Goal: Transaction & Acquisition: Obtain resource

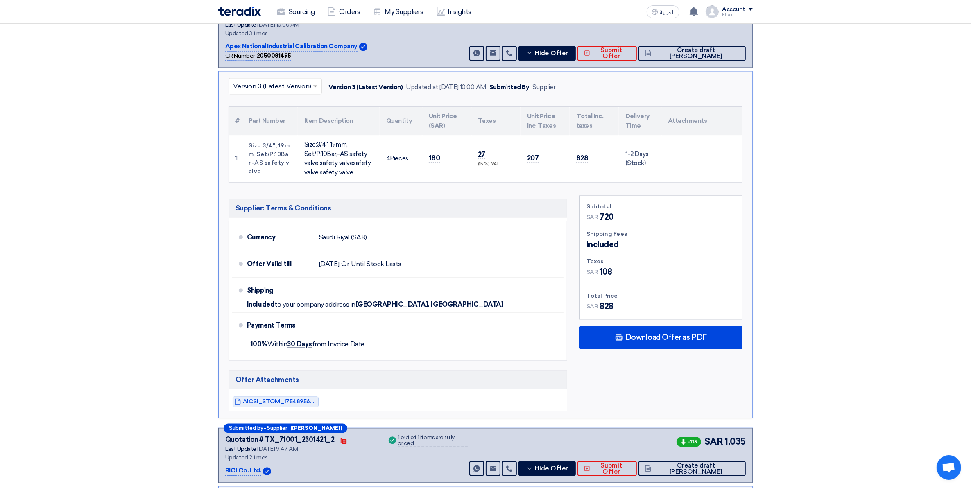
scroll to position [1997, 0]
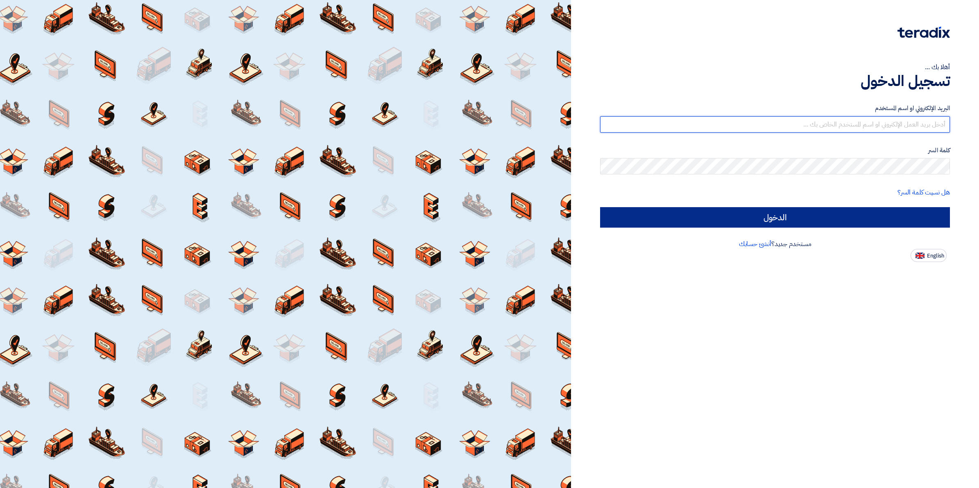
type input "kalbinali@sauditabreed.com"
click at [777, 222] on input "الدخول" at bounding box center [775, 217] width 350 height 20
type input "Sign in"
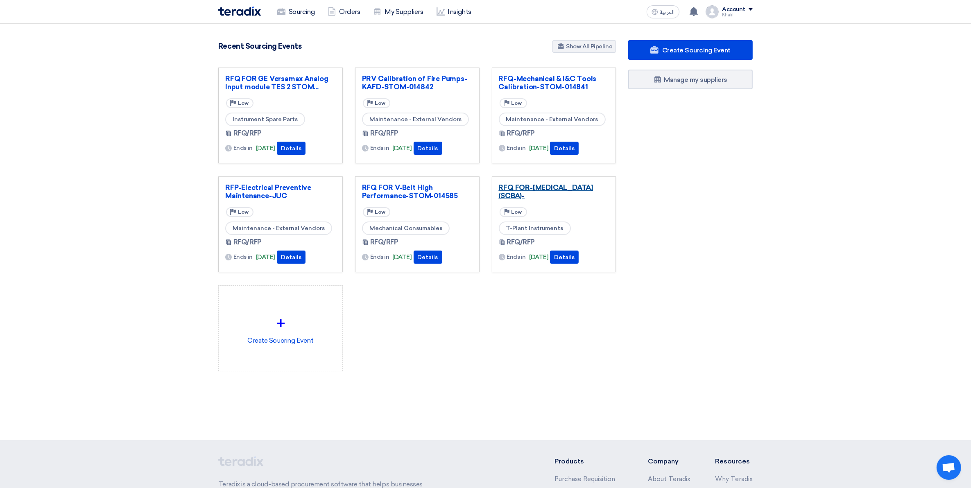
click at [540, 197] on link "RFQ FOR-Self Contained Breathing Apparatus (SCBA)-" at bounding box center [554, 191] width 111 height 16
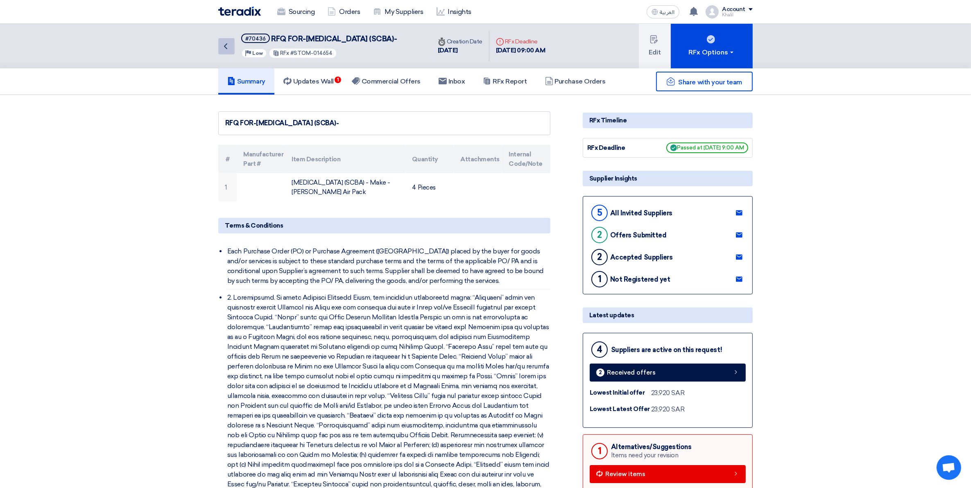
click at [224, 50] on icon "Back" at bounding box center [226, 46] width 10 height 10
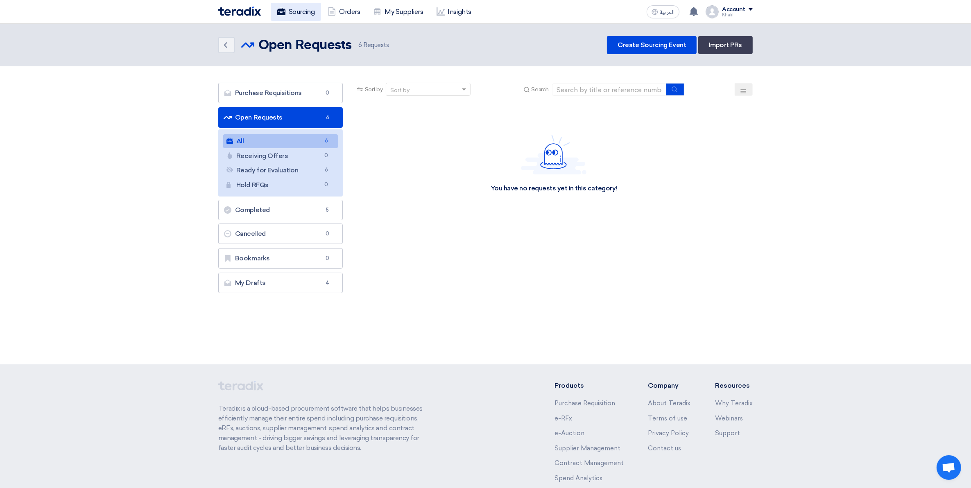
click at [308, 11] on link "Sourcing" at bounding box center [296, 12] width 50 height 18
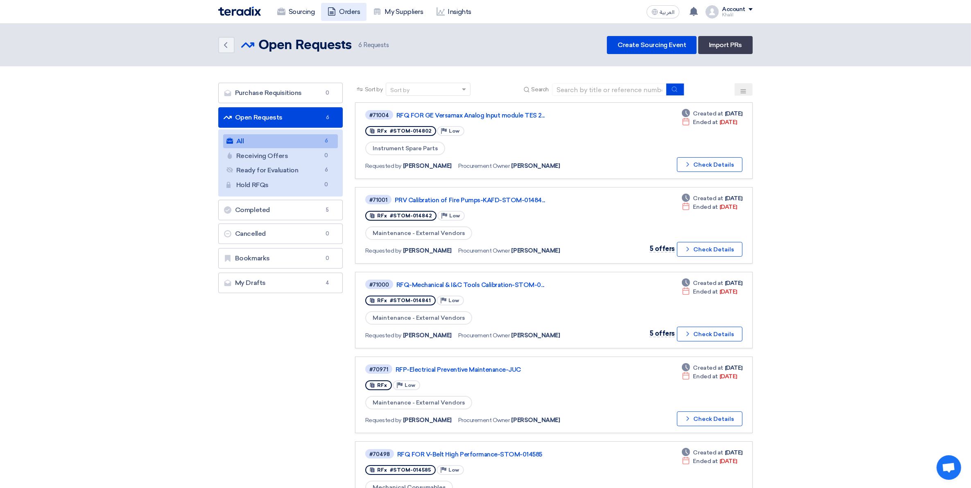
click at [343, 13] on link "Orders" at bounding box center [343, 12] width 45 height 18
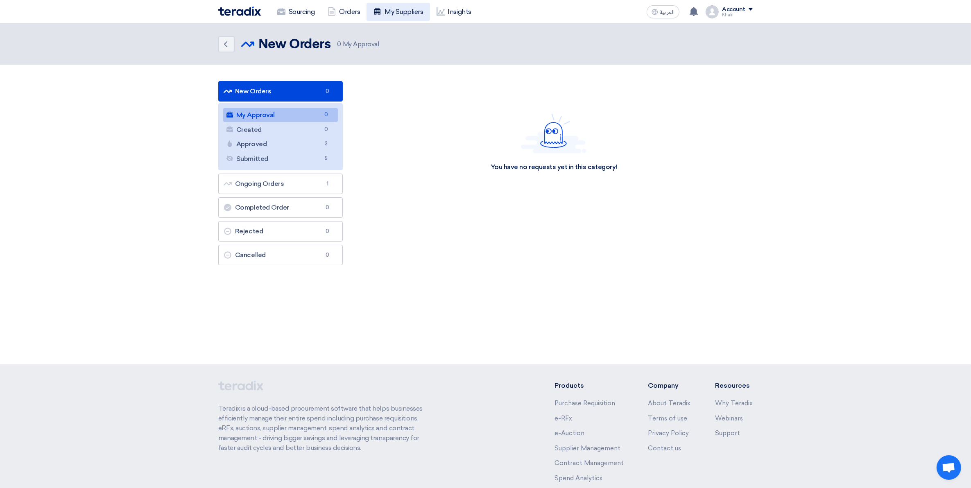
click at [400, 11] on link "My Suppliers" at bounding box center [398, 12] width 63 height 18
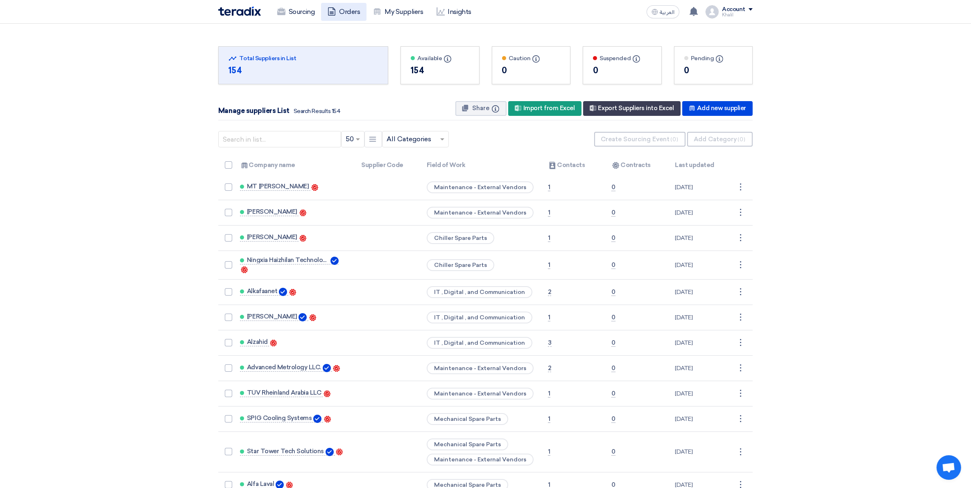
click at [349, 13] on link "Orders" at bounding box center [343, 12] width 45 height 18
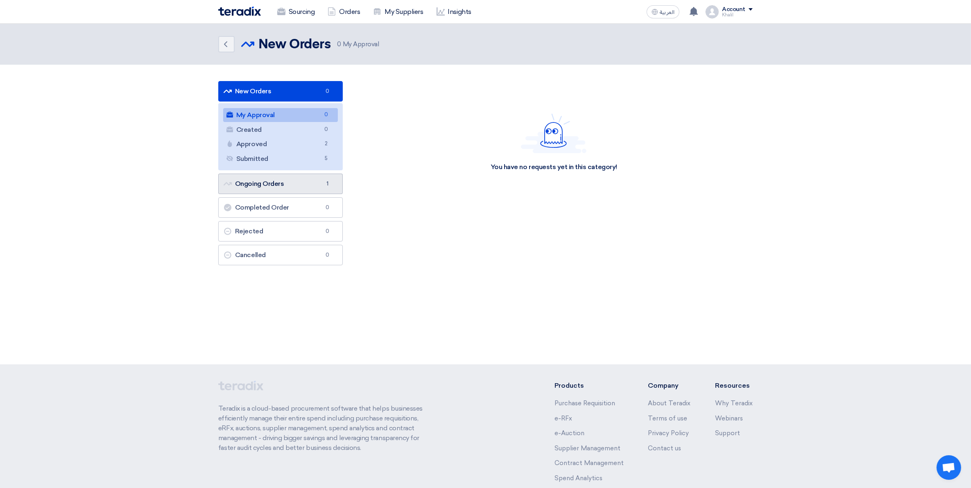
click at [298, 185] on link "Ongoing Orders Ongoing Orders 1" at bounding box center [280, 184] width 125 height 20
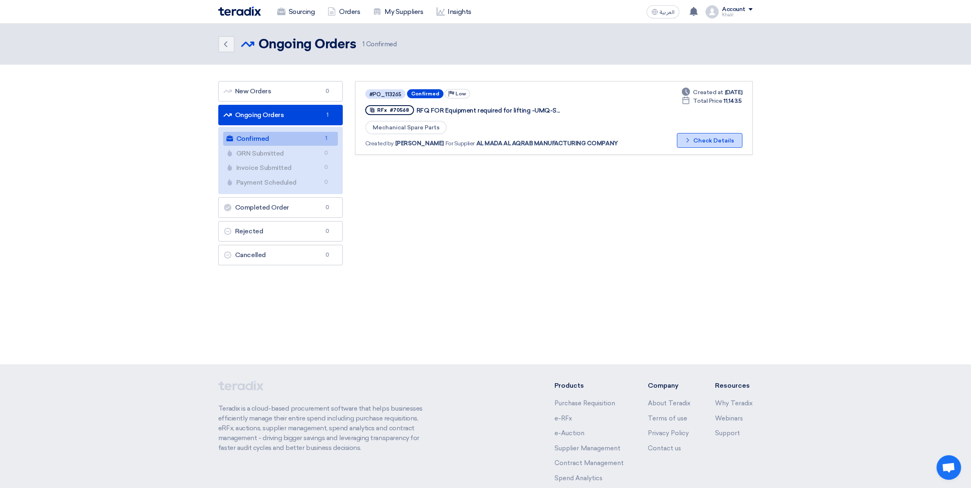
click at [699, 144] on button "Check details Check Details" at bounding box center [710, 140] width 66 height 15
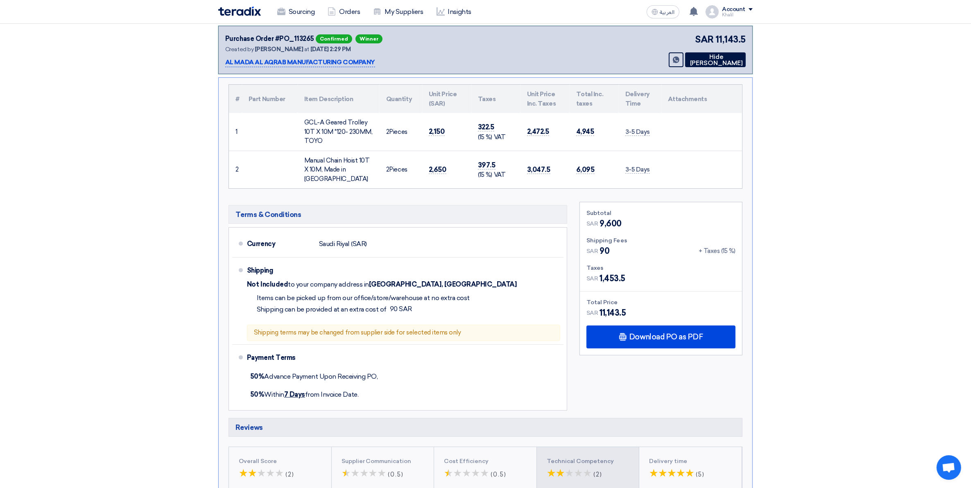
scroll to position [33, 0]
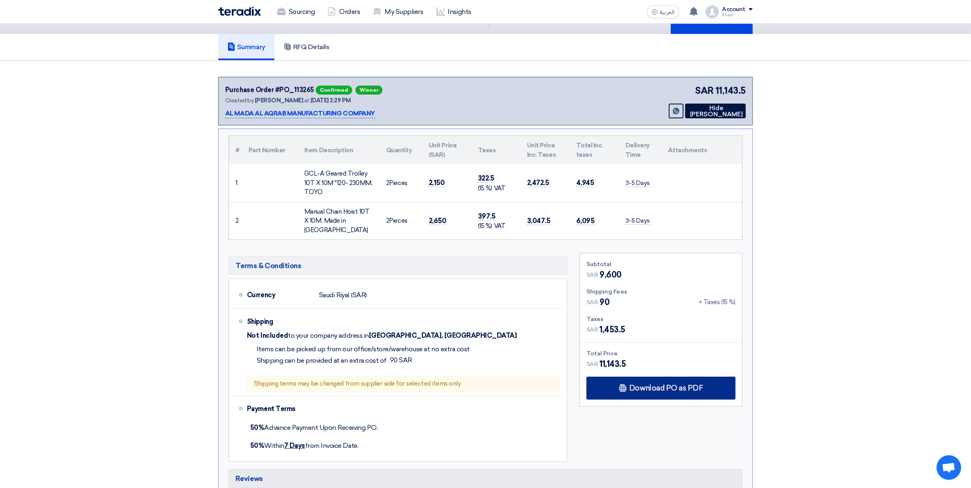
click at [665, 385] on span "Download PO as PDF" at bounding box center [666, 388] width 74 height 7
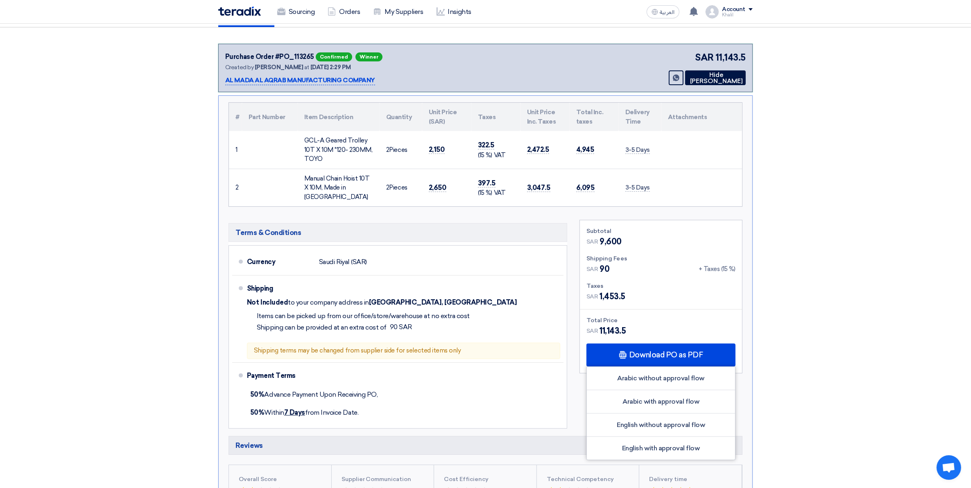
scroll to position [84, 0]
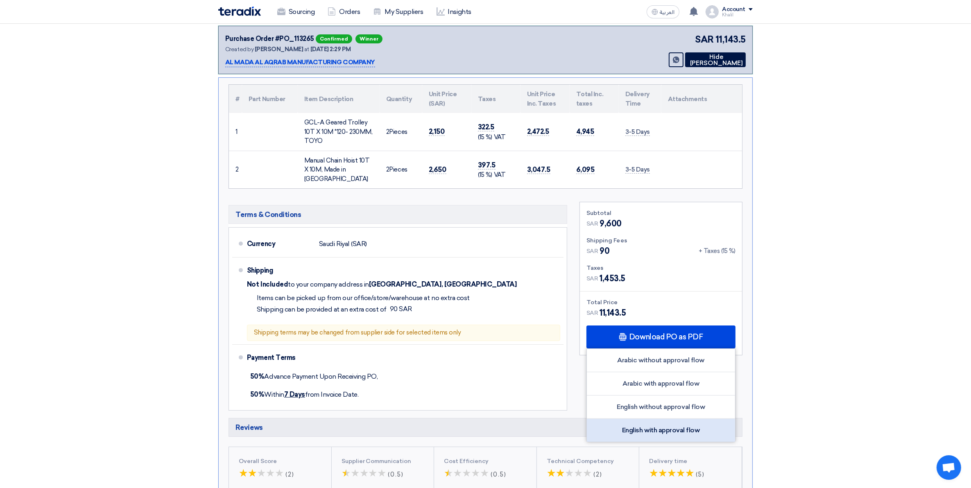
click at [673, 426] on div "English with approval flow" at bounding box center [661, 430] width 148 height 23
click at [829, 261] on section "Purchase Order #PO_113265 Confirmed Winner Created by Khalil Albinali at 21 Jul…" at bounding box center [485, 262] width 971 height 506
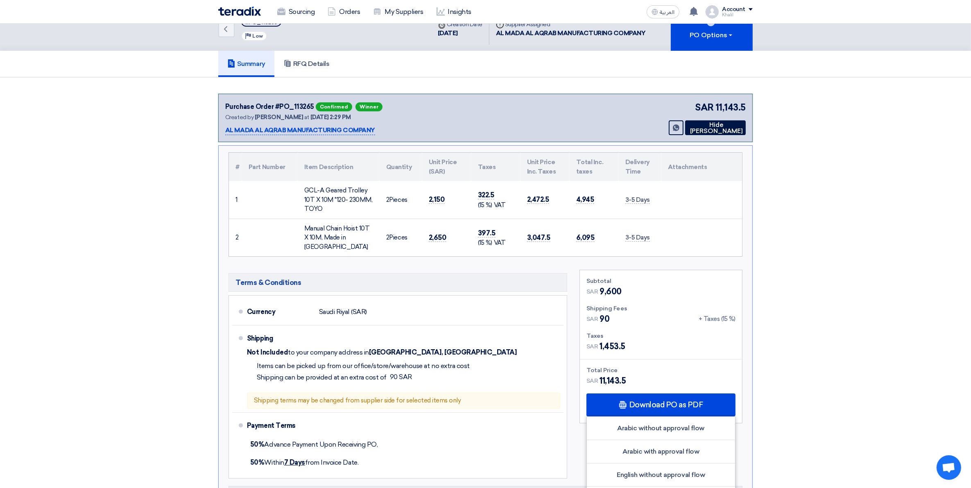
scroll to position [0, 0]
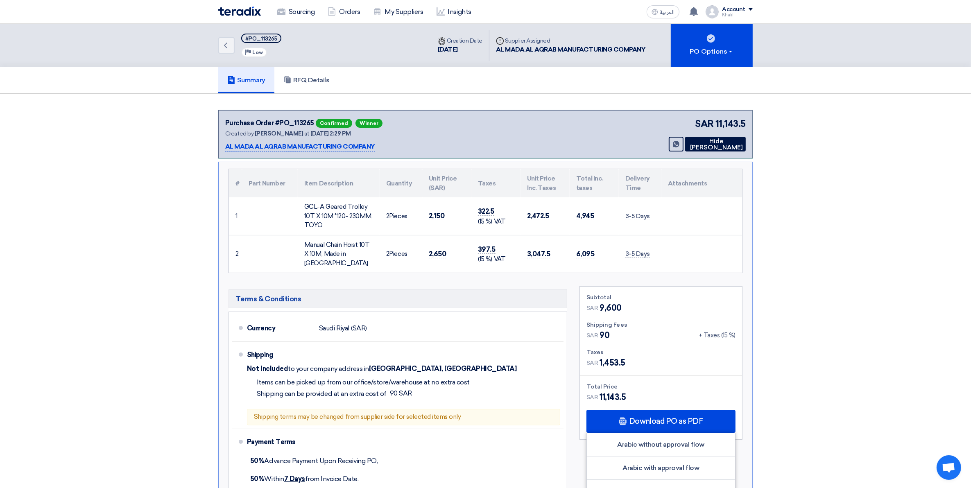
drag, startPoint x: 306, startPoint y: 205, endPoint x: 335, endPoint y: 222, distance: 34.0
click at [335, 222] on div "GCL-A Geared Trolley 10T X 10M *120- 230MM, TOYO" at bounding box center [338, 216] width 69 height 28
click at [299, 16] on link "Sourcing" at bounding box center [296, 12] width 50 height 18
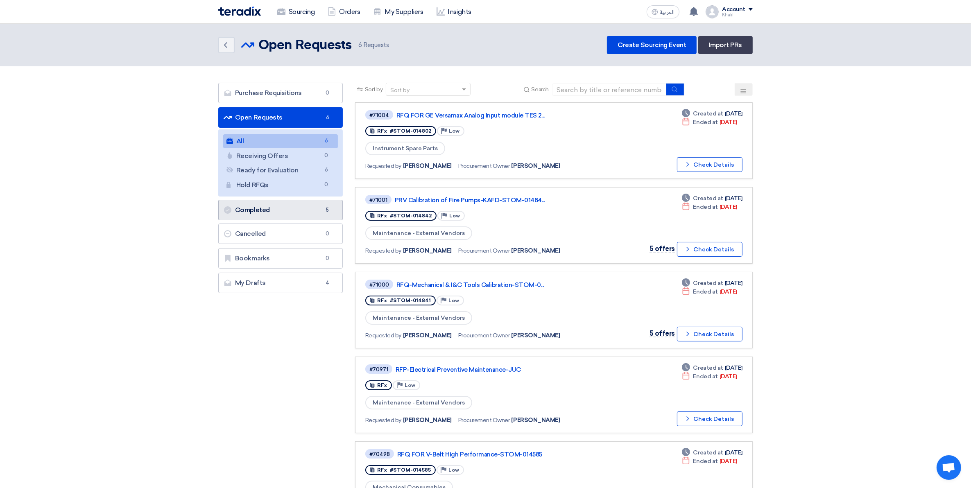
click at [303, 213] on link "Completed Completed 5" at bounding box center [280, 210] width 125 height 20
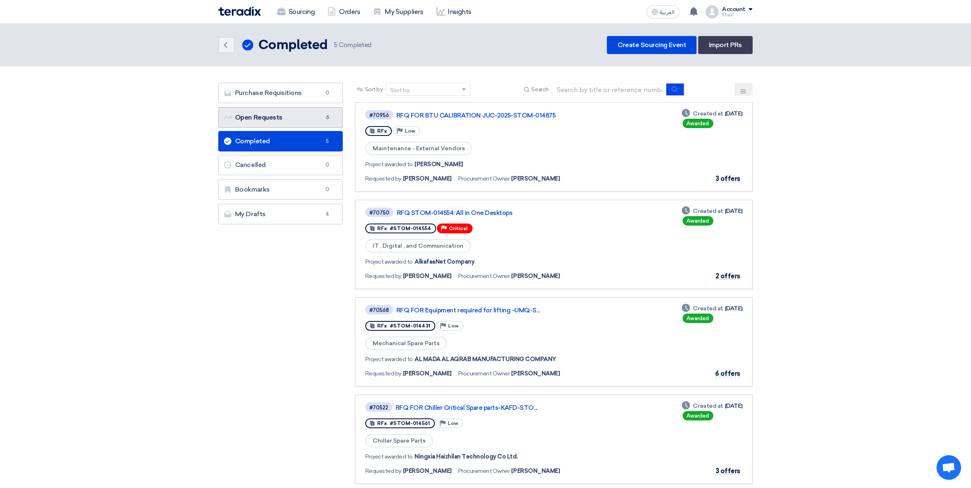
click at [308, 119] on link "Open Requests Open Requests 6" at bounding box center [280, 117] width 125 height 20
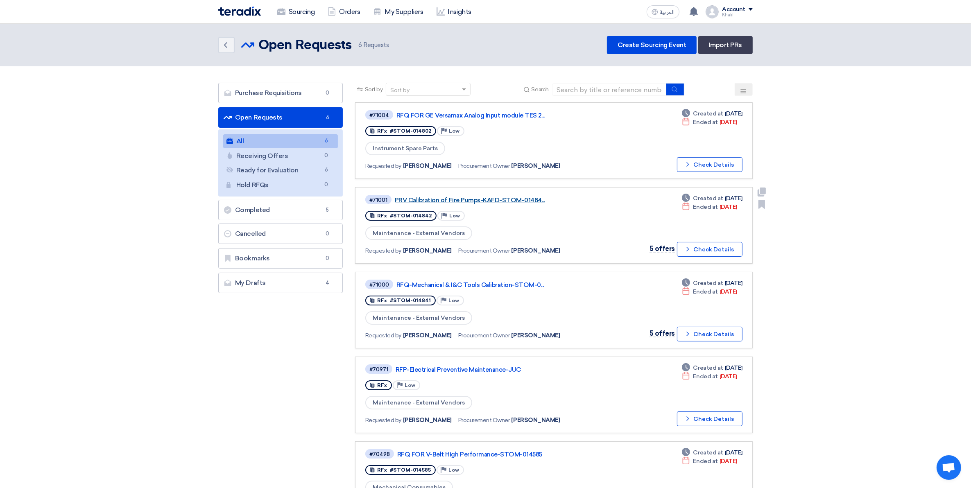
click at [506, 199] on link "PRV Calibration of Fire Pumps-KAFD-STOM-01484..." at bounding box center [497, 200] width 205 height 7
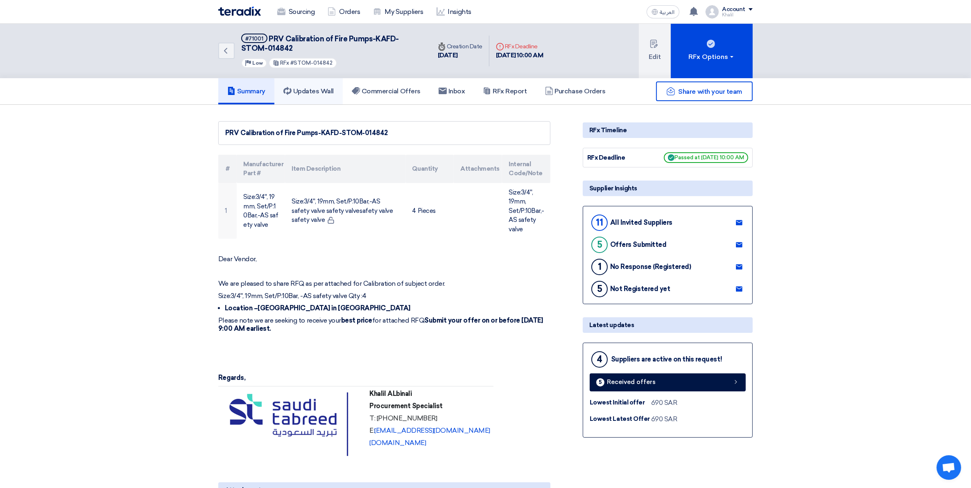
click at [308, 87] on h5 "Updates Wall" at bounding box center [308, 91] width 50 height 8
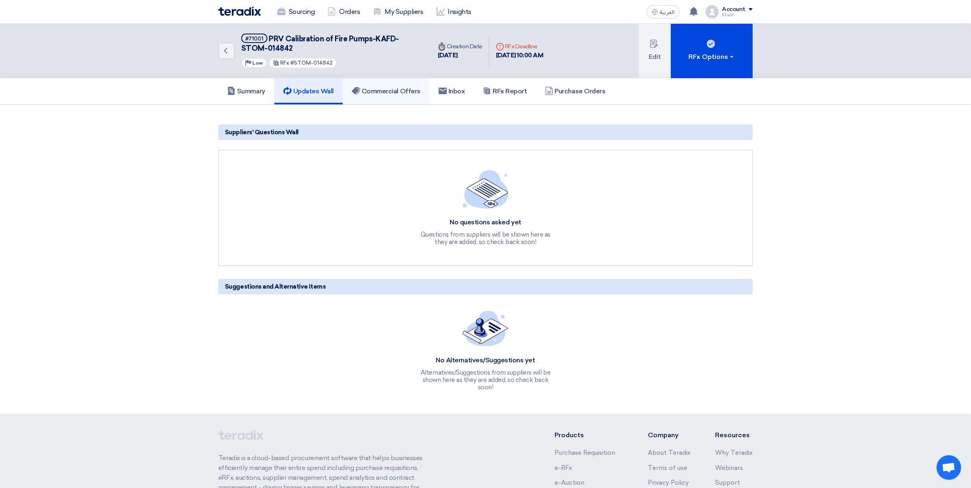
click at [372, 90] on h5 "Commercial Offers" at bounding box center [386, 91] width 69 height 8
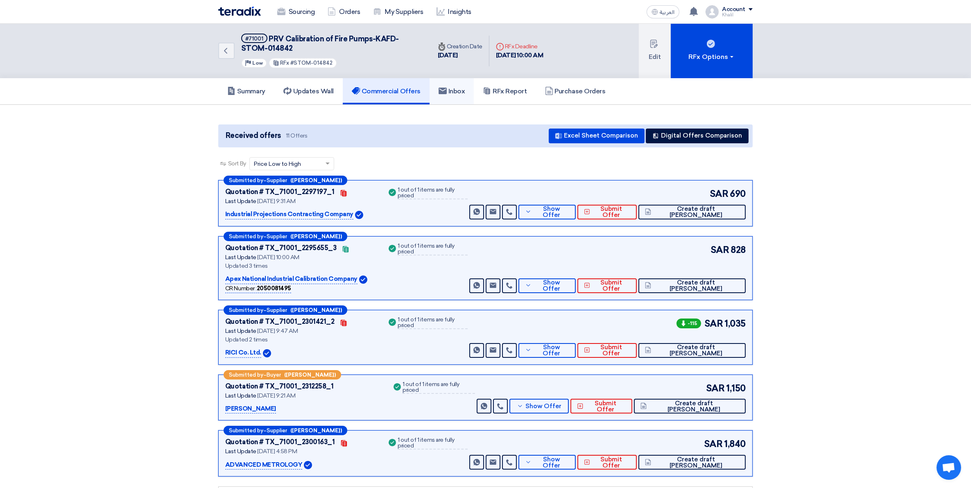
click at [447, 90] on use at bounding box center [443, 91] width 8 height 7
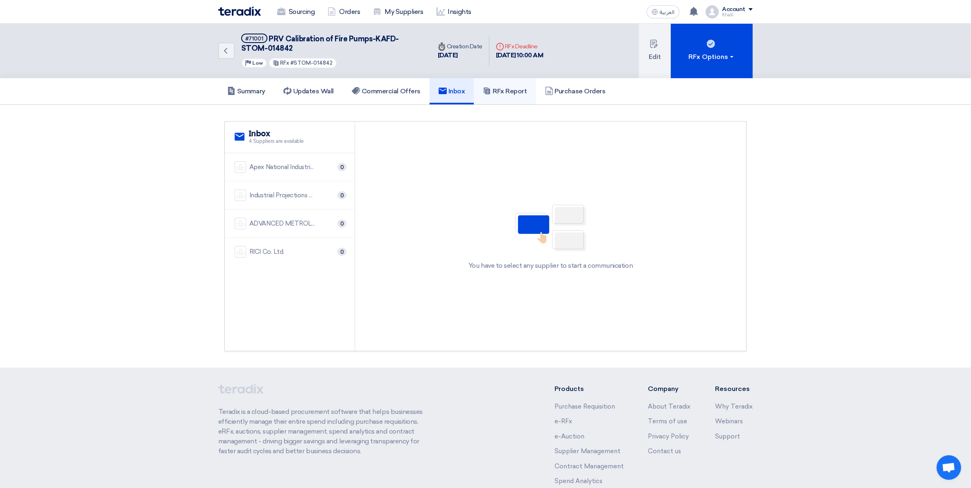
click at [505, 90] on h5 "RFx Report" at bounding box center [505, 91] width 44 height 8
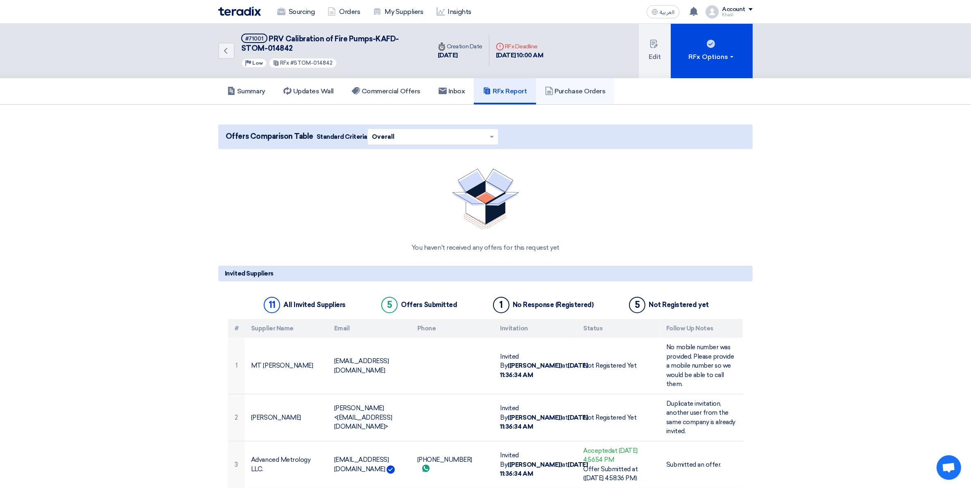
click at [571, 93] on h5 "Purchase Orders" at bounding box center [575, 91] width 61 height 8
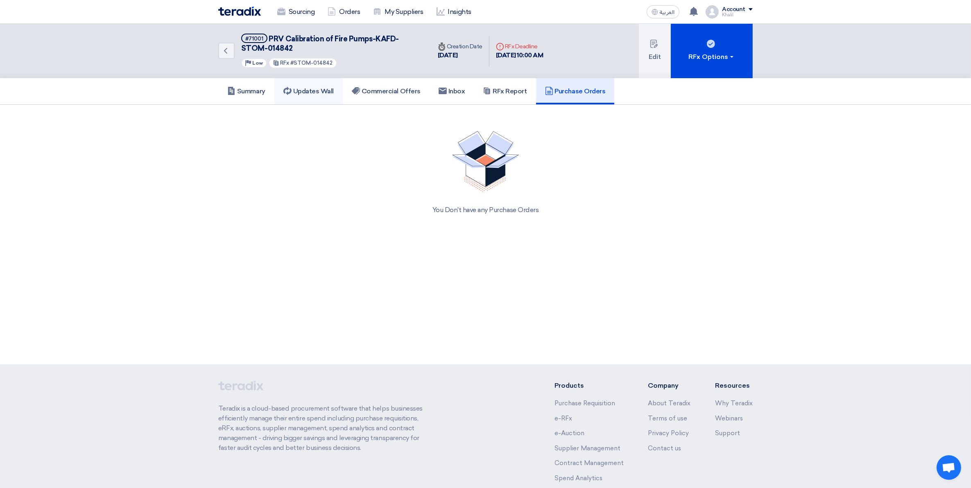
click at [308, 92] on h5 "Updates Wall" at bounding box center [308, 91] width 50 height 8
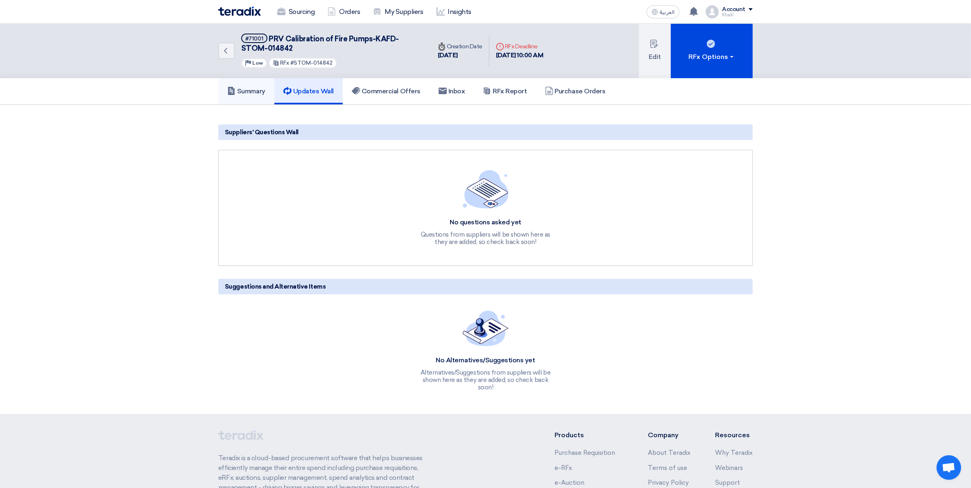
click at [265, 88] on h5 "Summary" at bounding box center [246, 91] width 38 height 8
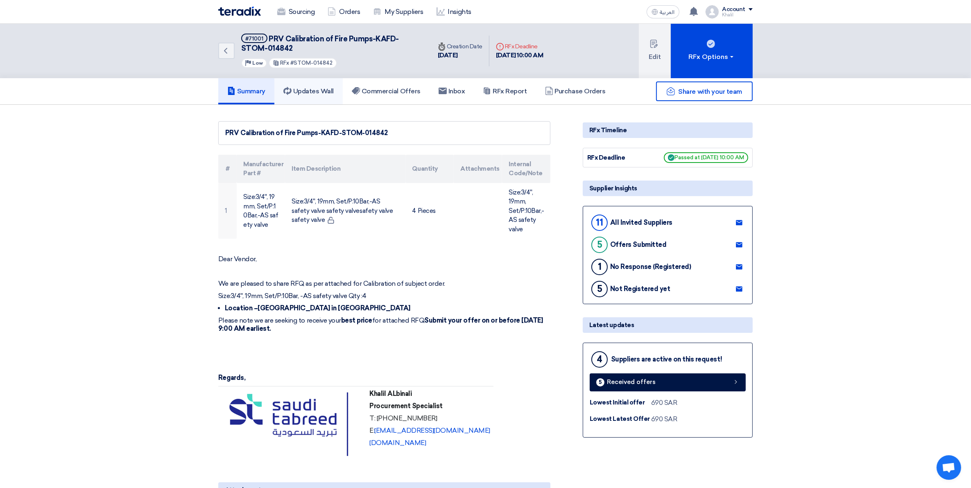
click at [305, 95] on link "Updates Wall" at bounding box center [308, 91] width 68 height 26
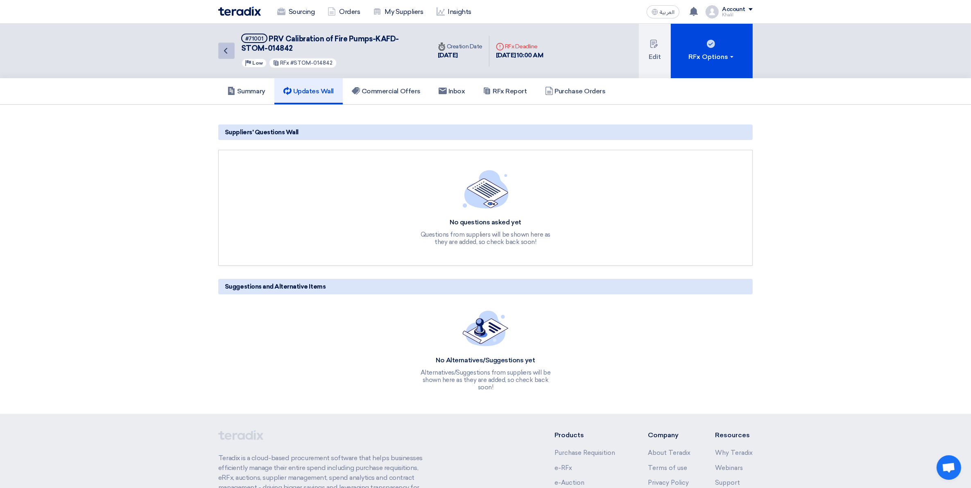
click at [224, 54] on icon "Back" at bounding box center [226, 51] width 10 height 10
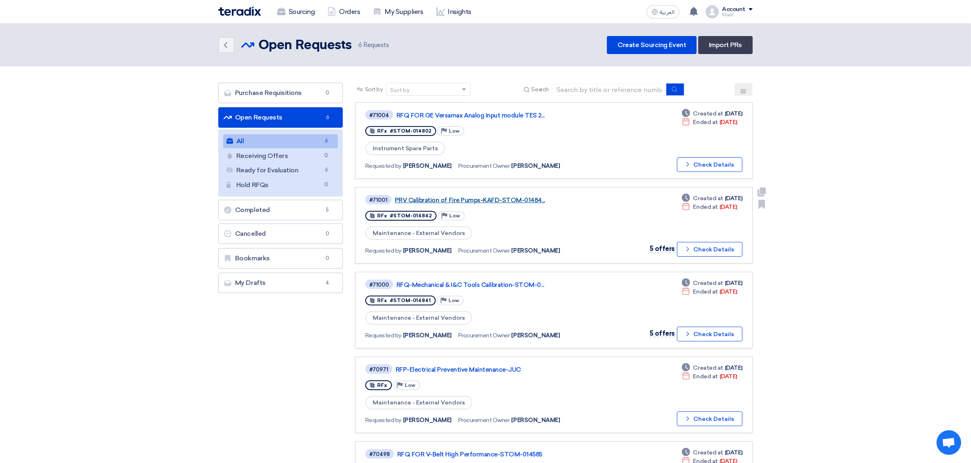
click at [485, 197] on link "PRV Calibration of Fire Pumps-KAFD-STOM-01484..." at bounding box center [497, 200] width 205 height 7
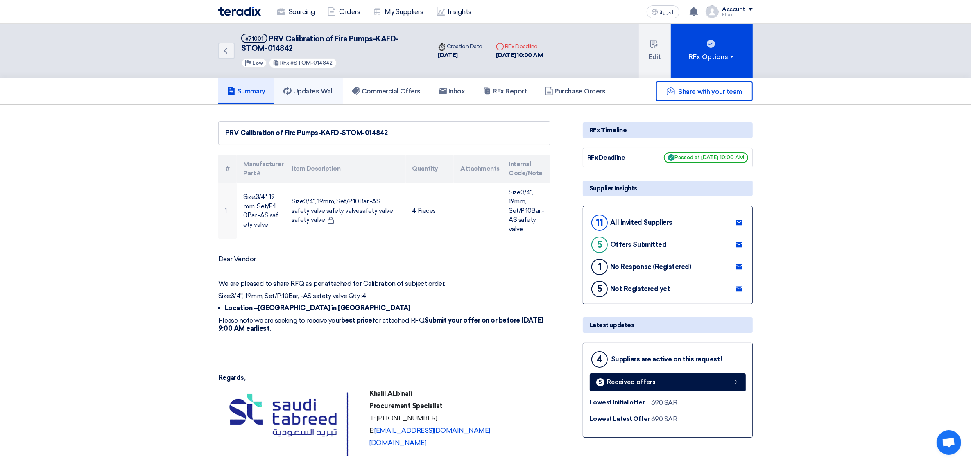
click at [320, 90] on h5 "Updates Wall" at bounding box center [308, 91] width 50 height 8
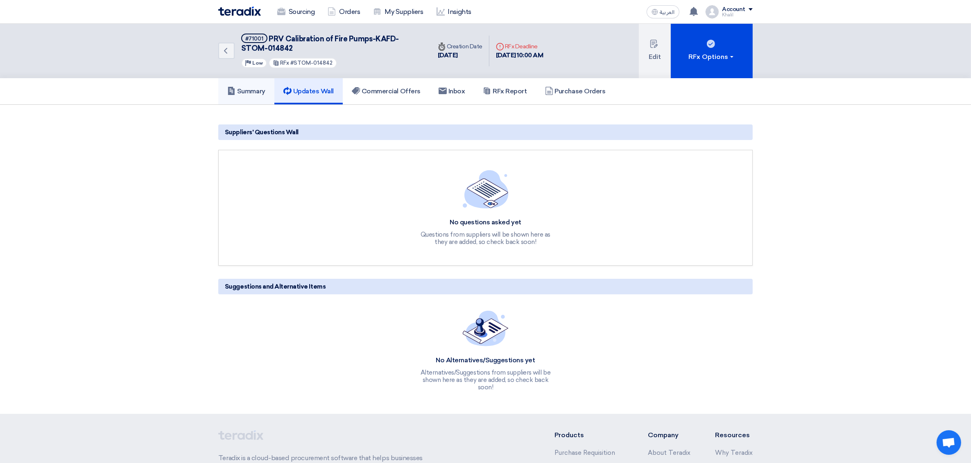
click at [253, 100] on link "Summary" at bounding box center [246, 91] width 56 height 26
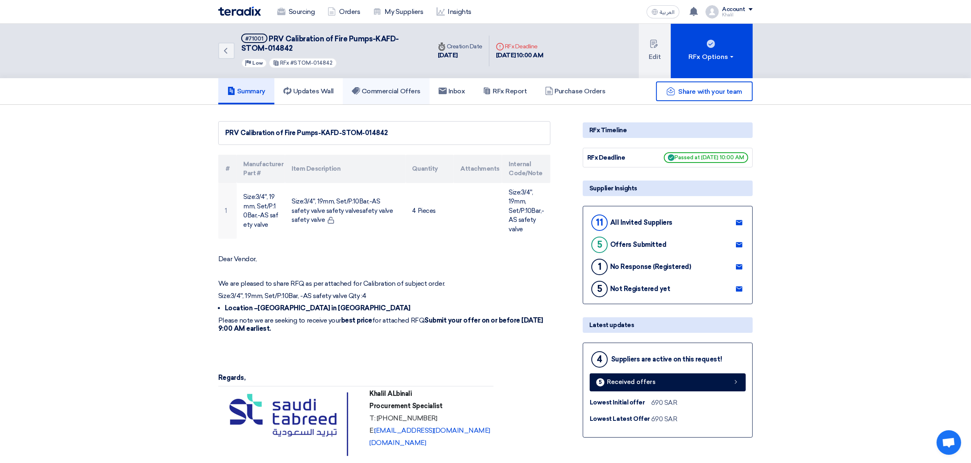
click at [386, 89] on h5 "Commercial Offers" at bounding box center [386, 91] width 69 height 8
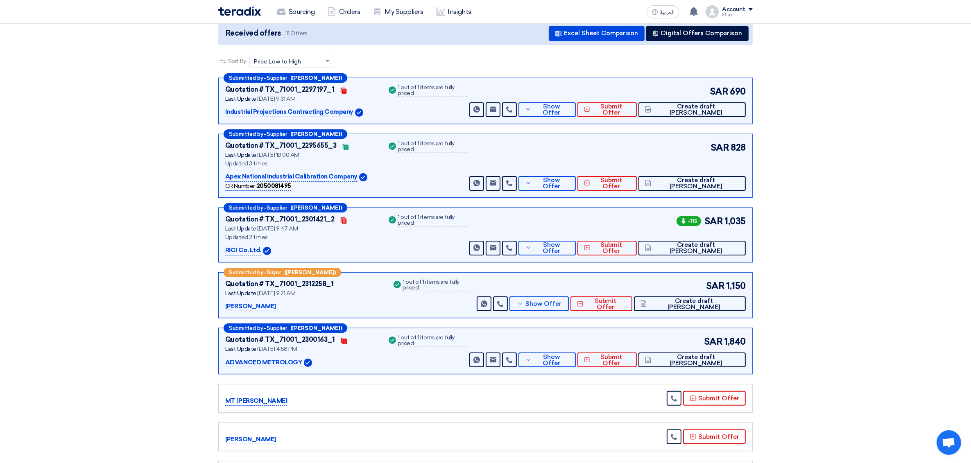
scroll to position [51, 0]
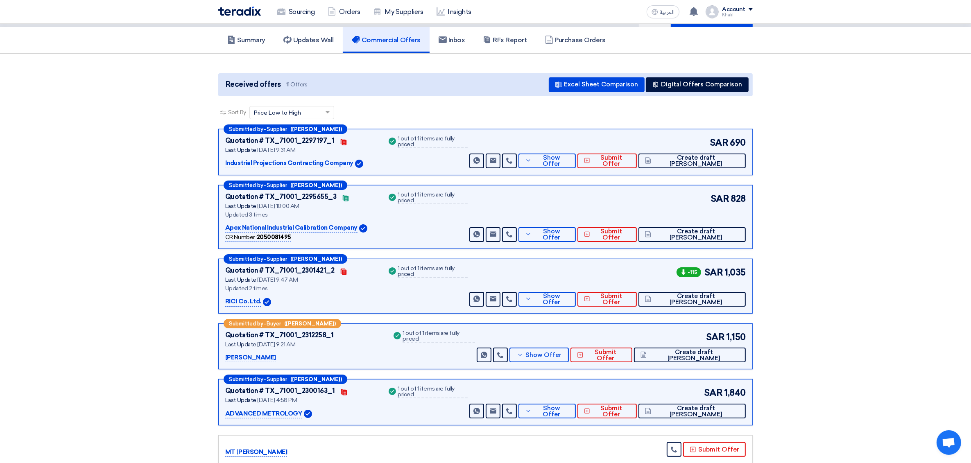
click at [326, 163] on p "Industrial Projections Contracting Company" at bounding box center [289, 164] width 128 height 10
click at [576, 164] on button "Show Offer" at bounding box center [547, 161] width 57 height 15
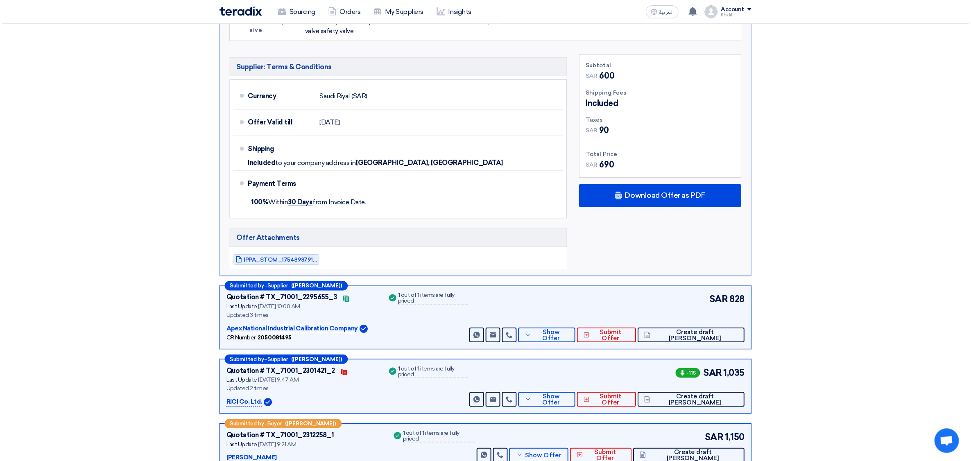
scroll to position [307, 0]
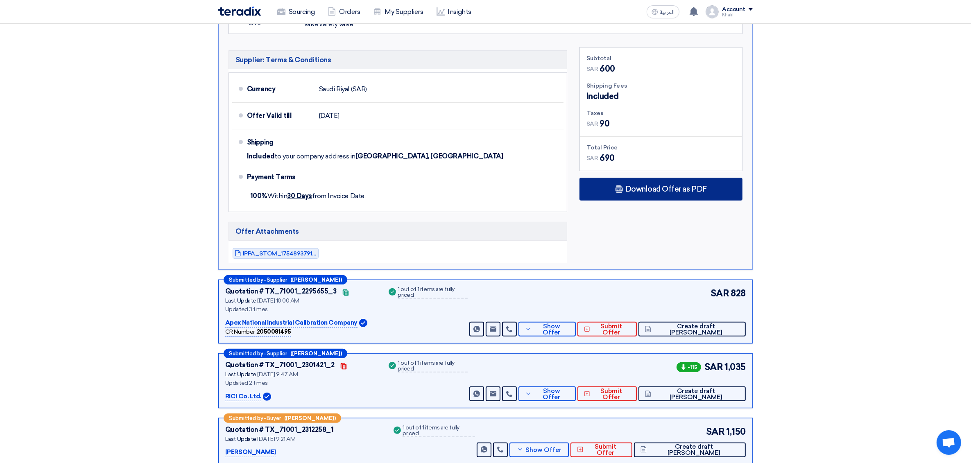
click at [669, 189] on span "Download Offer as PDF" at bounding box center [666, 189] width 82 height 7
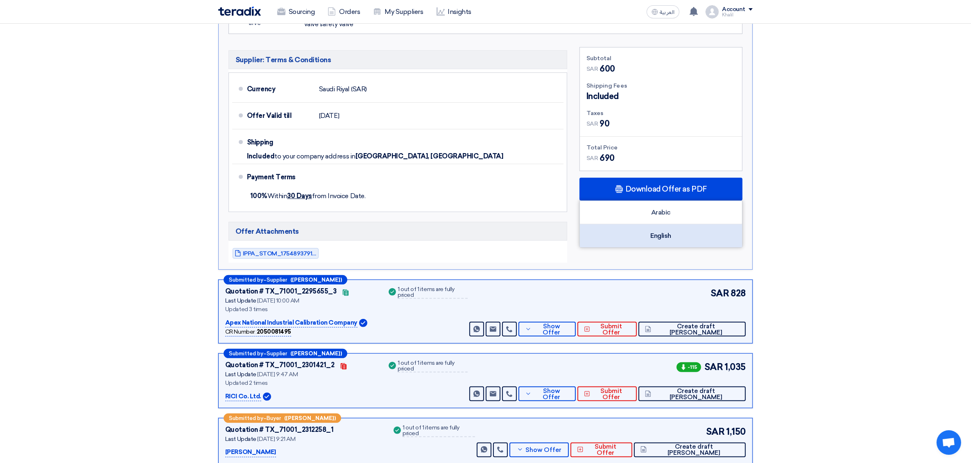
click at [667, 234] on div "English" at bounding box center [661, 235] width 162 height 23
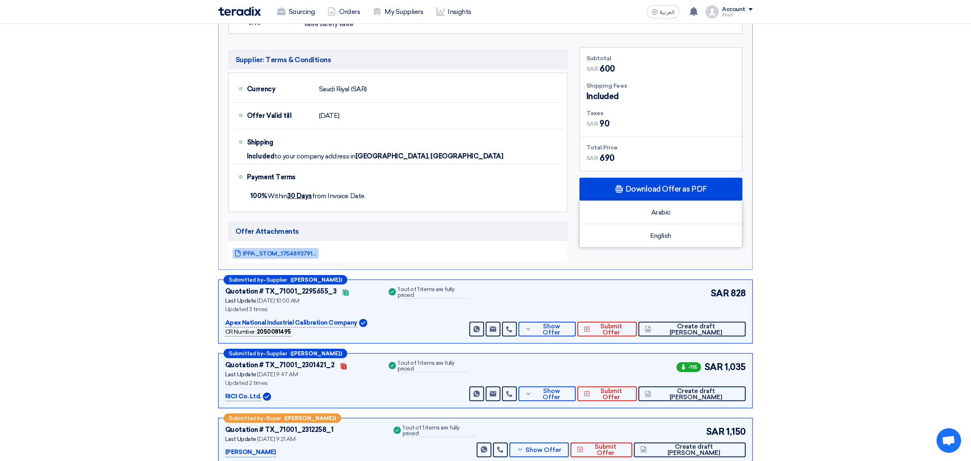
click at [285, 254] on span "IPPA_STOM_1754893791029.pdf" at bounding box center [280, 254] width 74 height 6
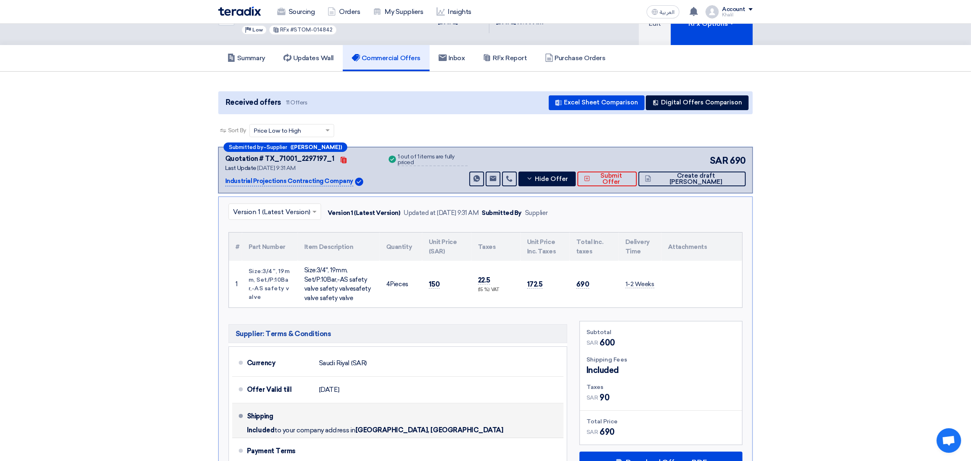
scroll to position [0, 0]
